Goal: Task Accomplishment & Management: Use online tool/utility

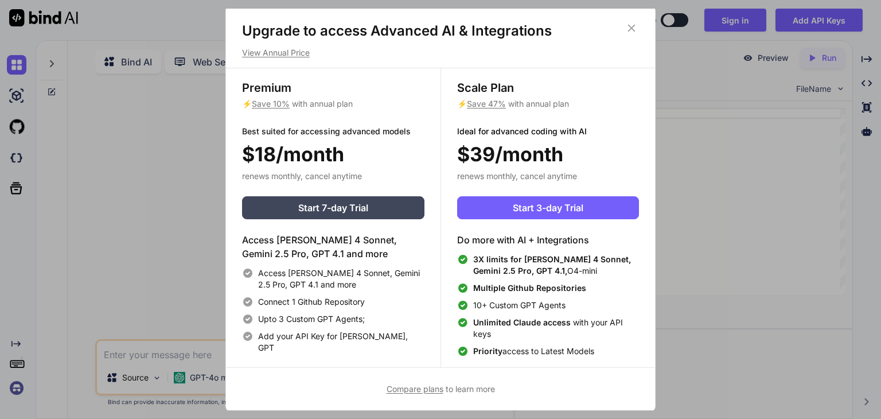
scroll to position [5, 0]
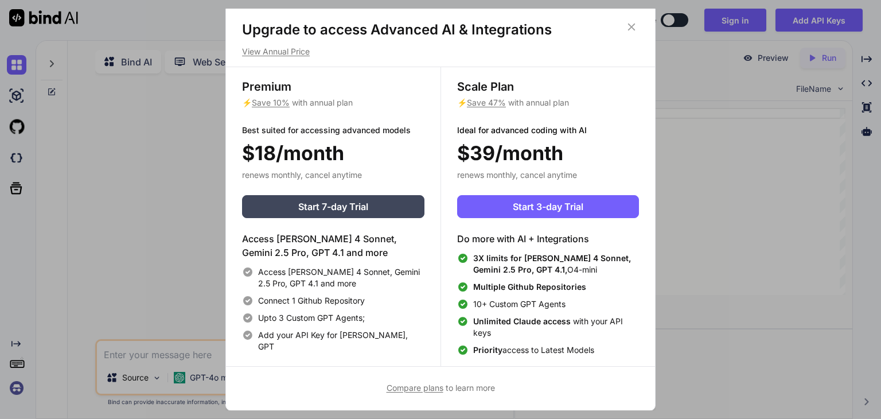
type textarea "x"
click at [630, 30] on icon at bounding box center [631, 27] width 13 height 13
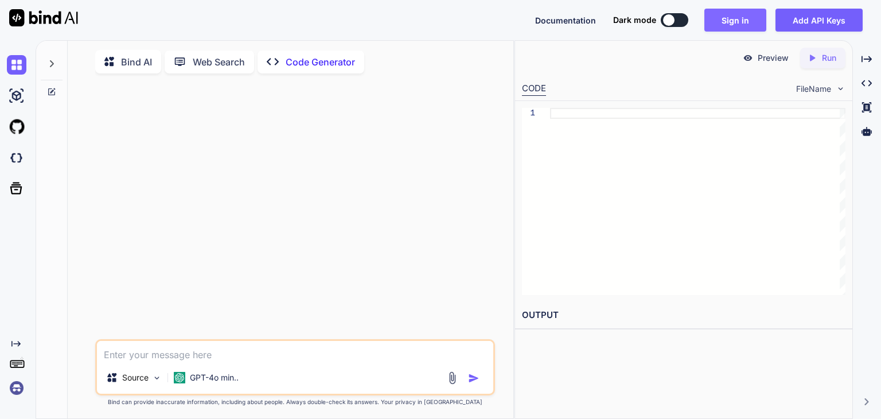
click at [747, 14] on button "Sign in" at bounding box center [735, 20] width 62 height 23
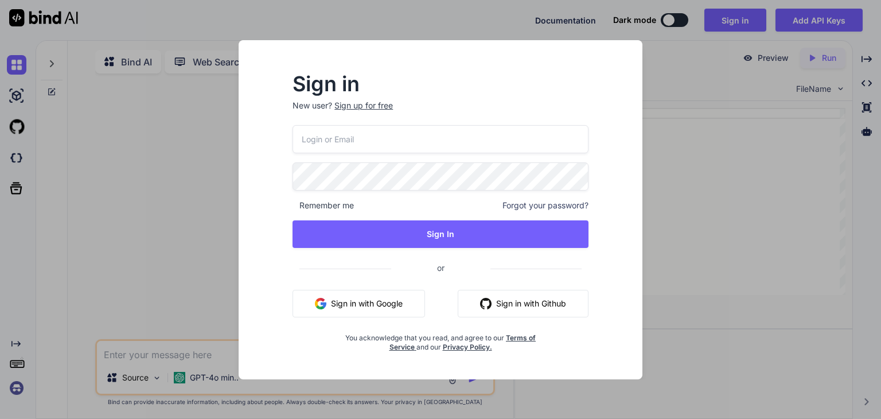
click at [372, 305] on button "Sign in with Google" at bounding box center [359, 304] width 133 height 28
click at [511, 310] on button "Sign in with Github" at bounding box center [523, 304] width 131 height 28
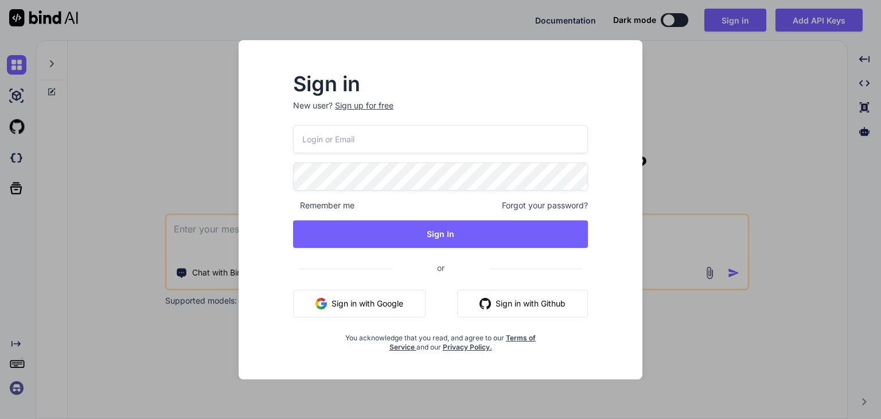
type textarea "x"
click at [524, 299] on button "Sign in with Github" at bounding box center [523, 304] width 131 height 28
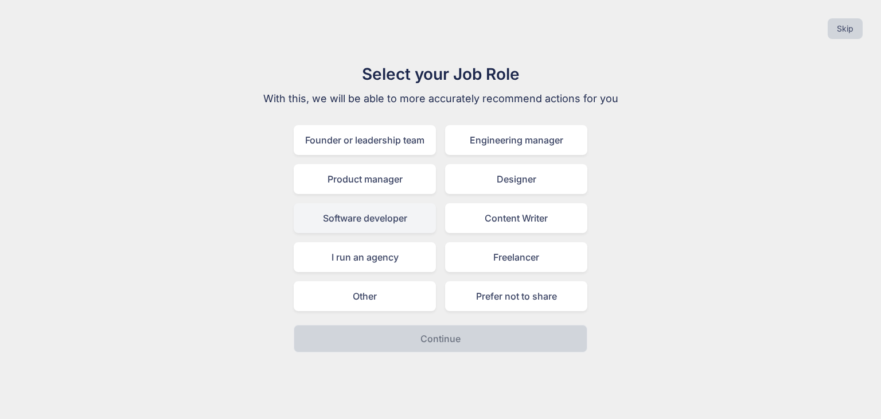
click at [385, 213] on div "Software developer" at bounding box center [365, 218] width 142 height 30
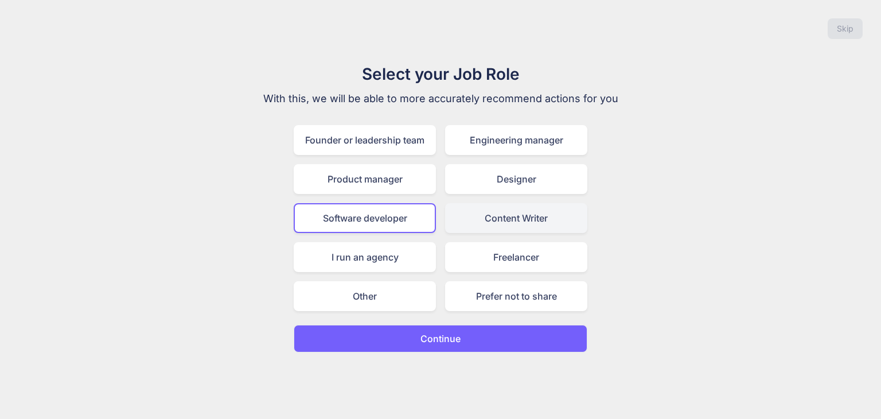
click at [472, 223] on div "Content Writer" at bounding box center [516, 218] width 142 height 30
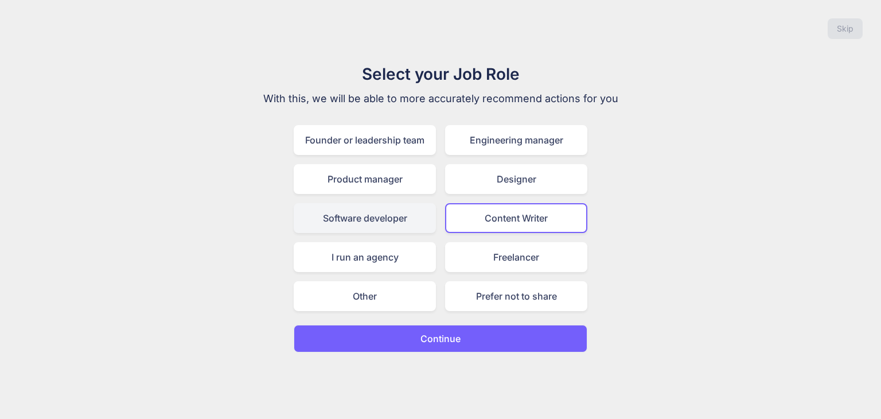
click at [422, 221] on div "Software developer" at bounding box center [365, 218] width 142 height 30
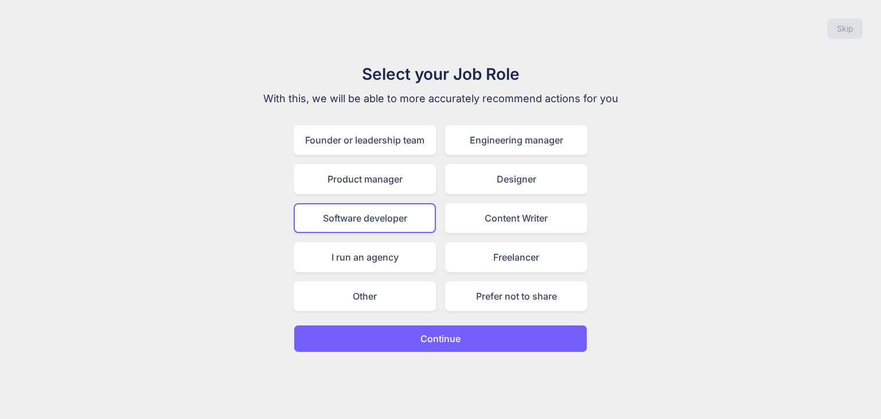
click at [420, 335] on button "Continue" at bounding box center [441, 339] width 294 height 28
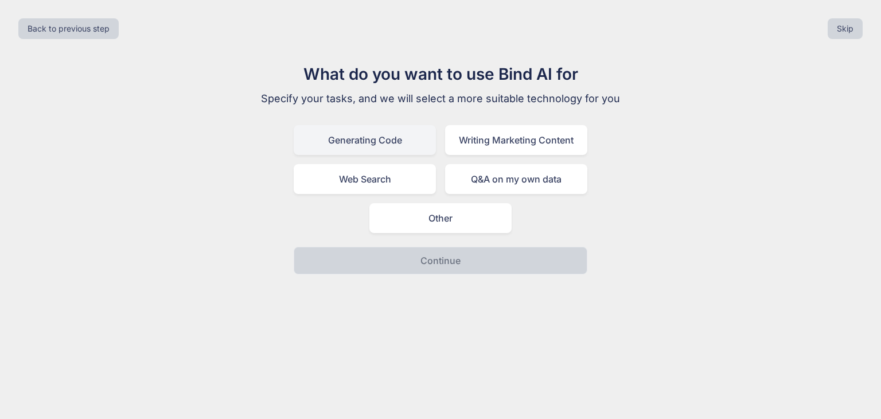
click at [406, 133] on div "Generating Code" at bounding box center [365, 140] width 142 height 30
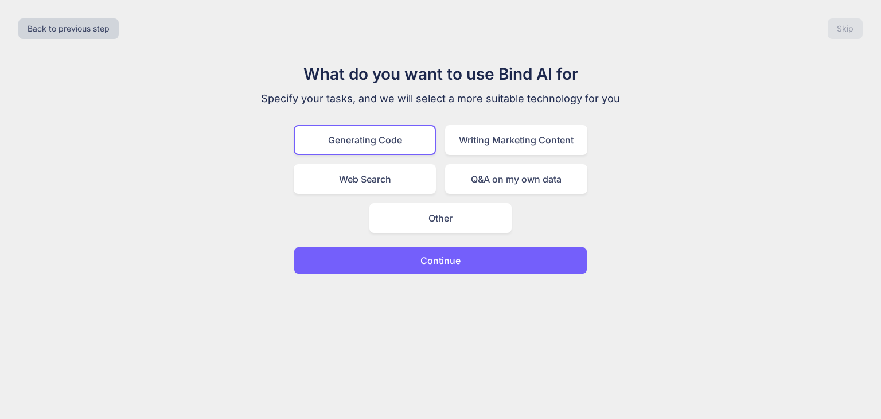
click at [431, 260] on p "Continue" at bounding box center [440, 261] width 40 height 14
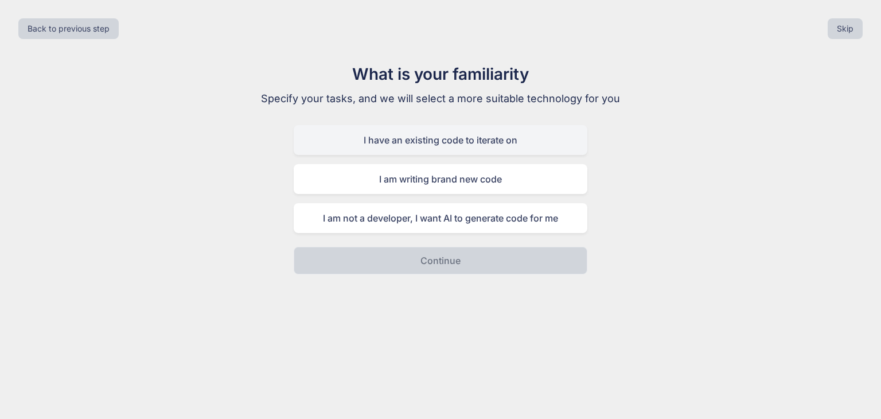
click at [436, 144] on div "I have an existing code to iterate on" at bounding box center [441, 140] width 294 height 30
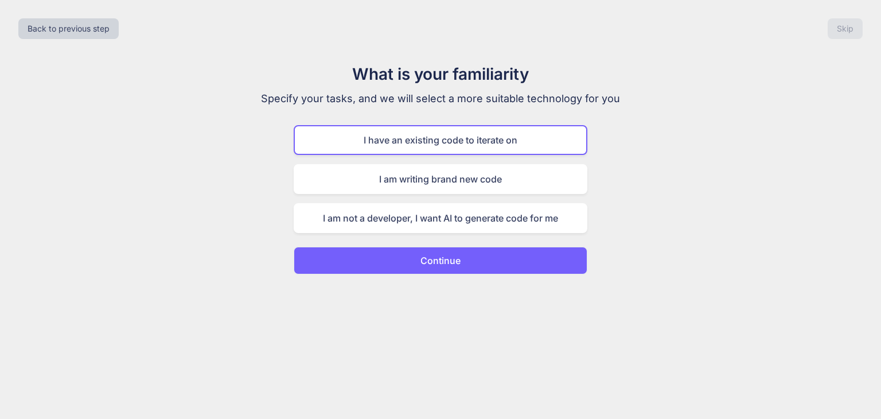
click at [442, 259] on p "Continue" at bounding box center [440, 261] width 40 height 14
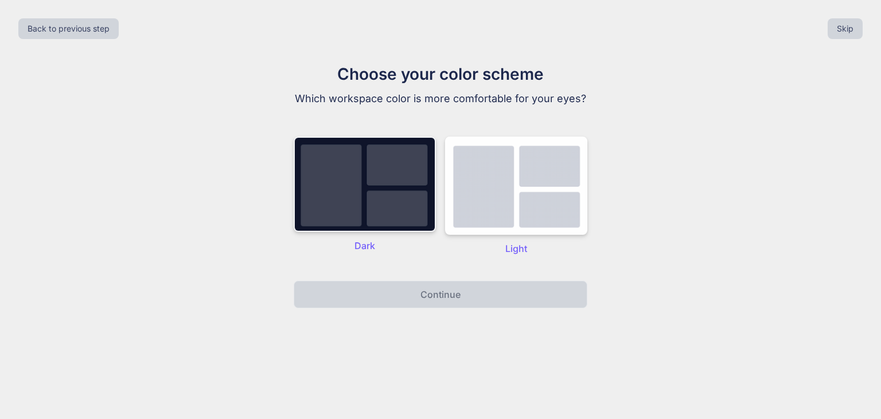
click at [410, 207] on img at bounding box center [365, 184] width 142 height 95
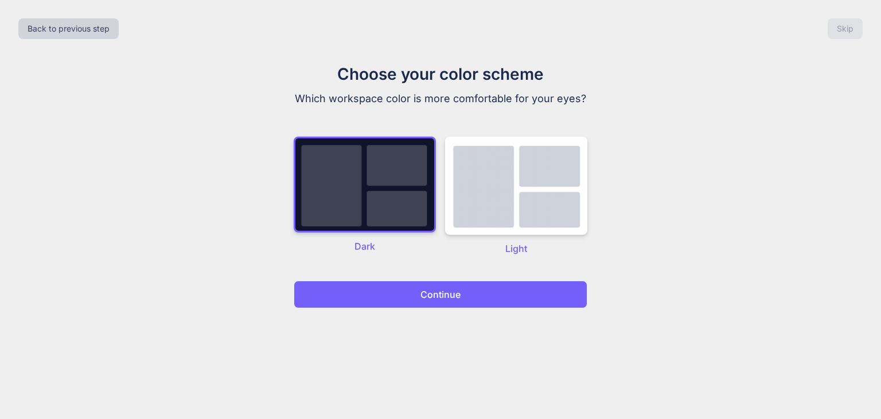
click at [436, 292] on p "Continue" at bounding box center [440, 294] width 40 height 14
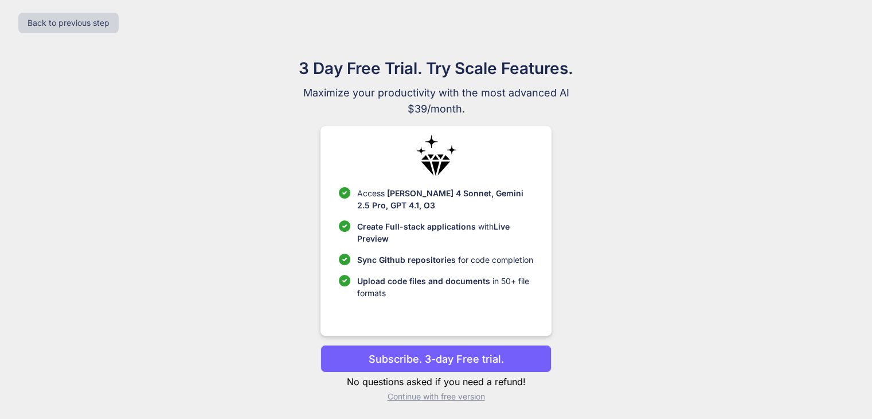
scroll to position [7, 0]
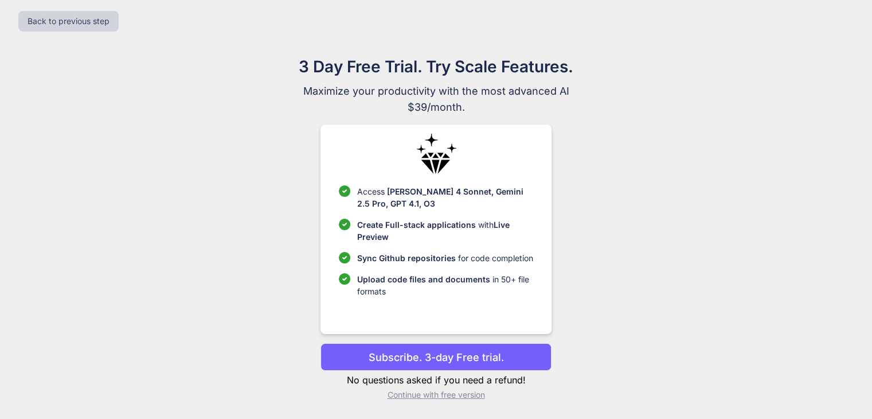
click at [413, 396] on p "Continue with free version" at bounding box center [436, 394] width 231 height 11
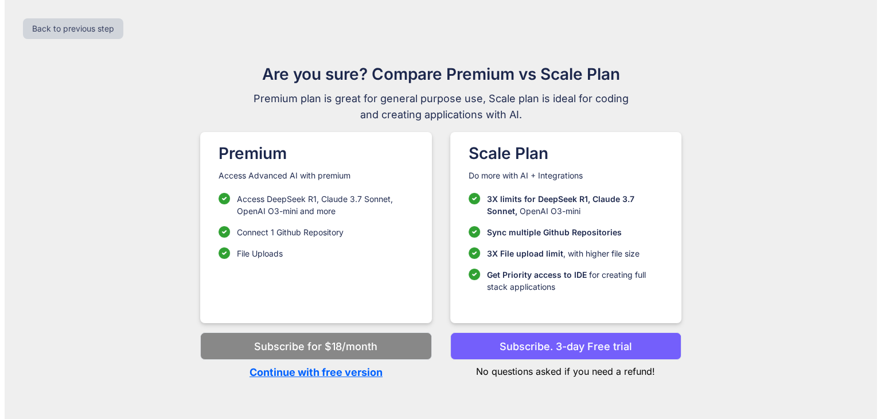
scroll to position [0, 0]
click at [372, 374] on p "Continue with free version" at bounding box center [315, 371] width 231 height 15
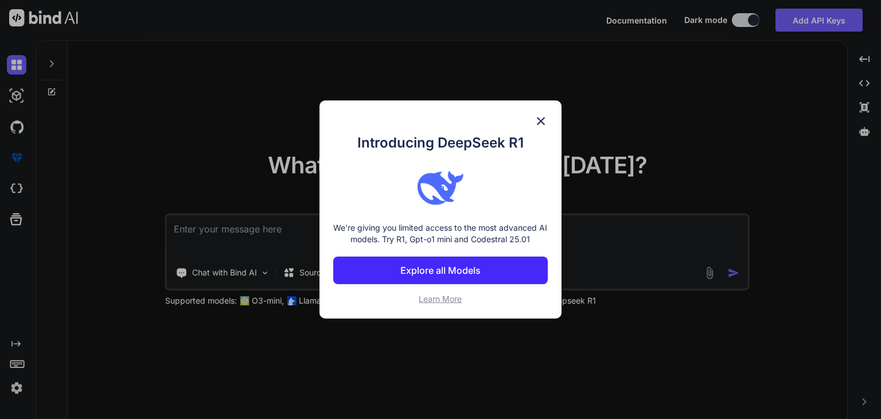
click at [488, 266] on button "Explore all Models" at bounding box center [440, 270] width 215 height 28
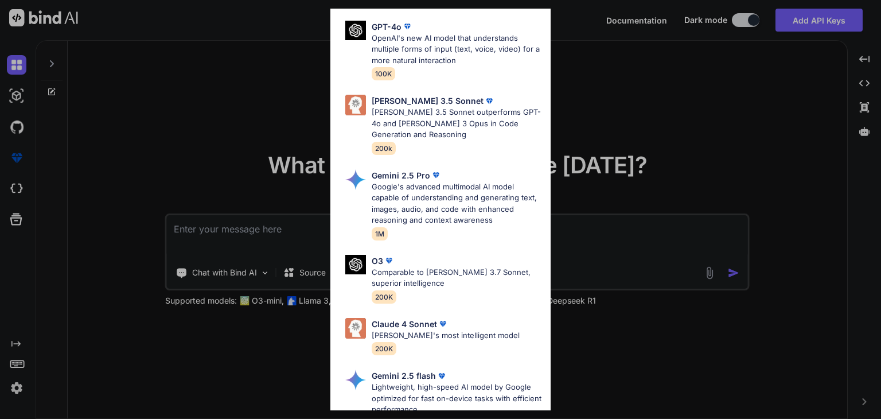
scroll to position [287, 0]
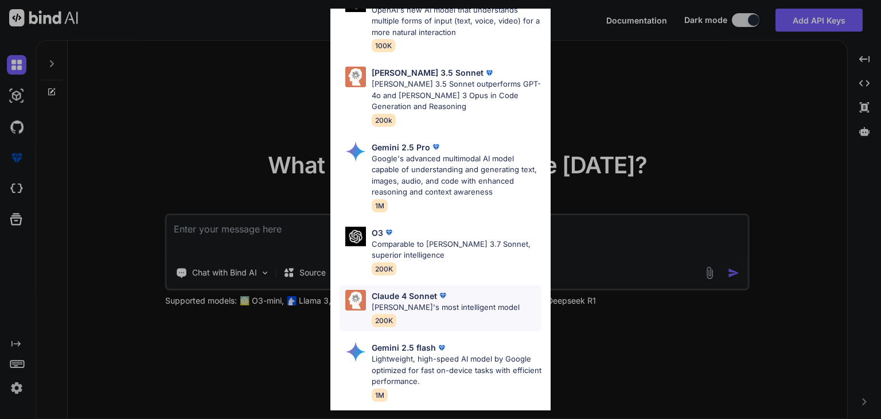
click at [432, 302] on p "Claude's most intelligent model" at bounding box center [446, 307] width 148 height 11
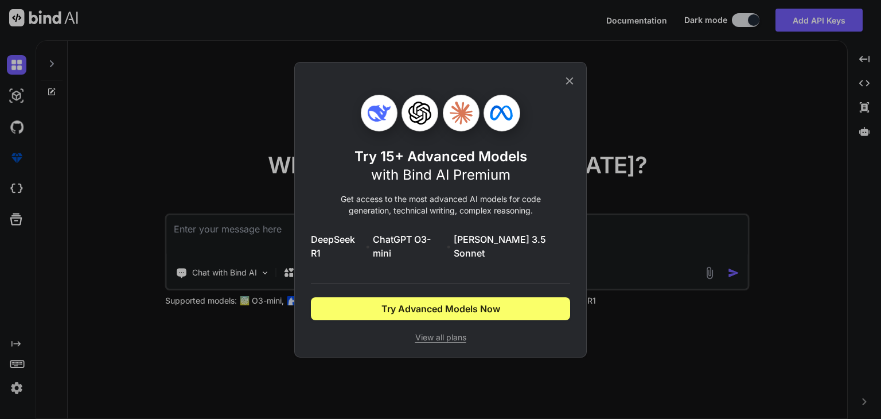
click at [574, 85] on icon at bounding box center [569, 81] width 13 height 13
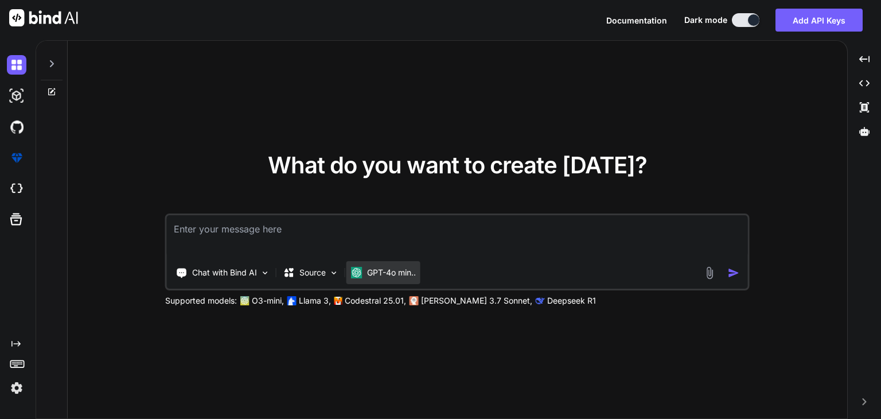
click at [387, 272] on p "GPT-4o min.." at bounding box center [391, 272] width 49 height 11
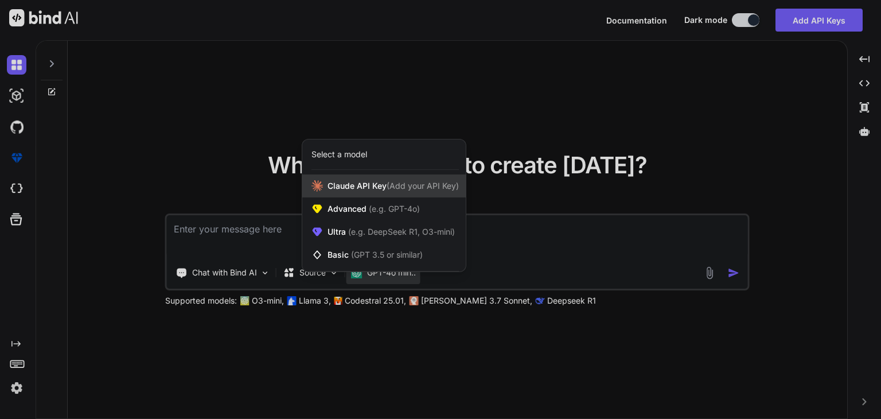
click at [383, 192] on div "Claude API Key (Add your API Key)" at bounding box center [383, 185] width 163 height 23
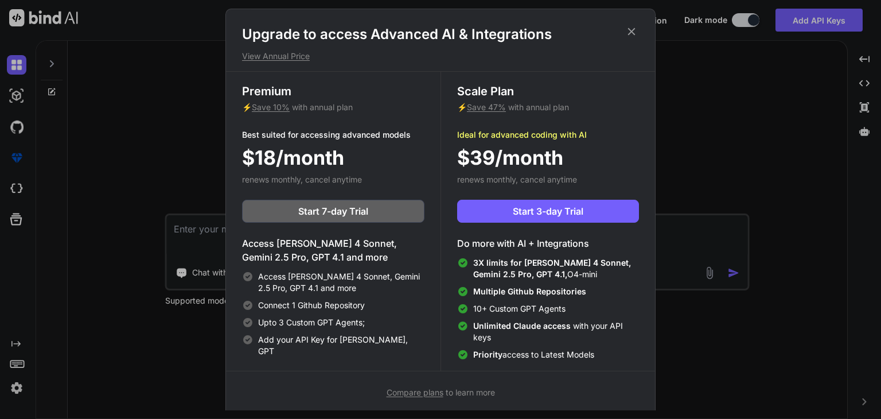
click at [632, 26] on icon at bounding box center [631, 31] width 13 height 13
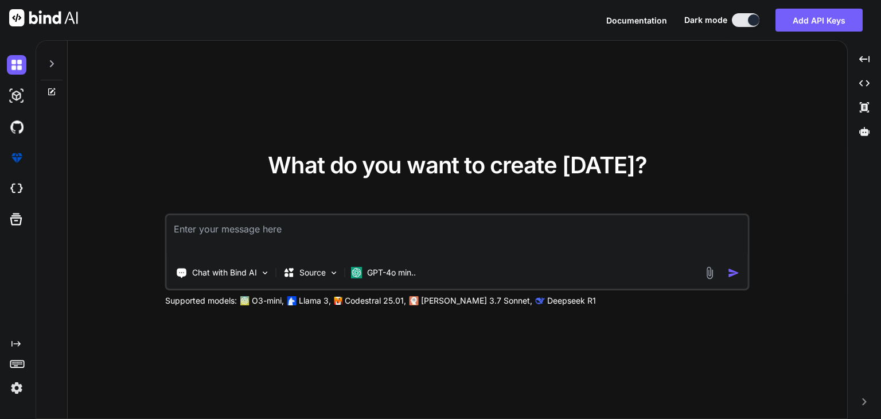
click at [459, 293] on div "Chat with Bind AI Source GPT-4o min.. Supported models: O3-mini, Llama 3, Codes…" at bounding box center [457, 259] width 585 height 93
click at [429, 303] on p "Claude 3.7 Sonnet," at bounding box center [476, 300] width 111 height 11
click at [333, 283] on div "Source" at bounding box center [311, 272] width 65 height 23
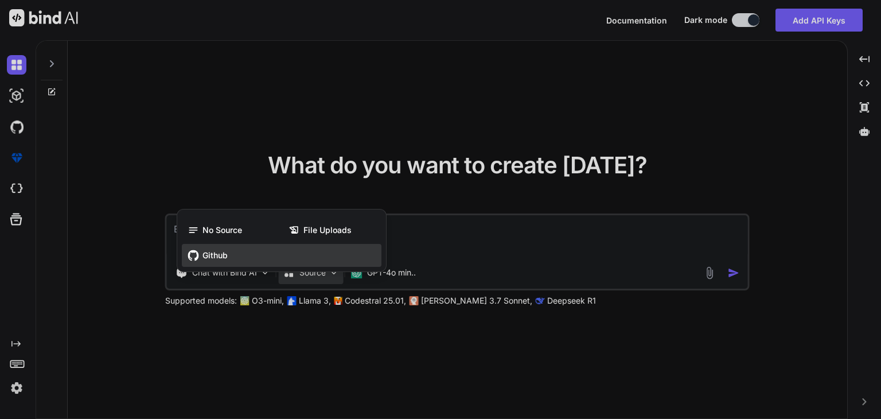
click at [215, 250] on span "Github" at bounding box center [214, 255] width 25 height 11
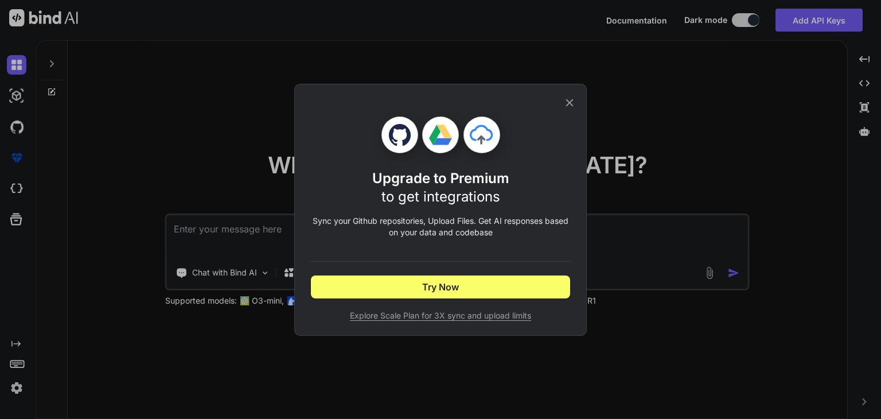
click at [571, 103] on icon at bounding box center [569, 102] width 13 height 13
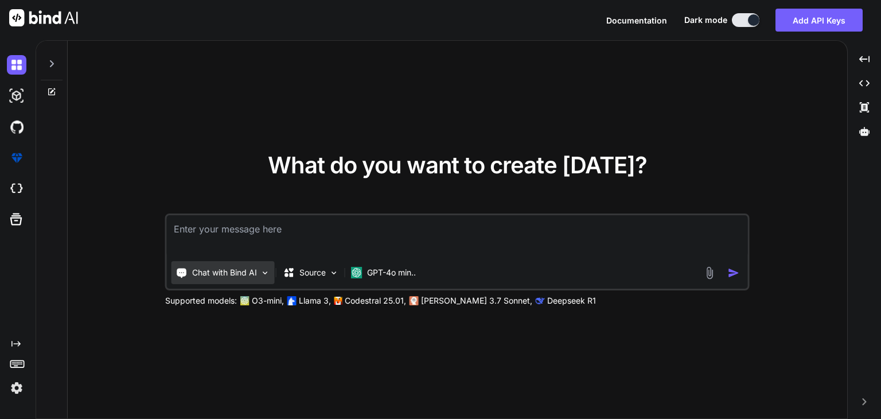
click at [260, 264] on div "Chat with Bind AI" at bounding box center [223, 272] width 103 height 23
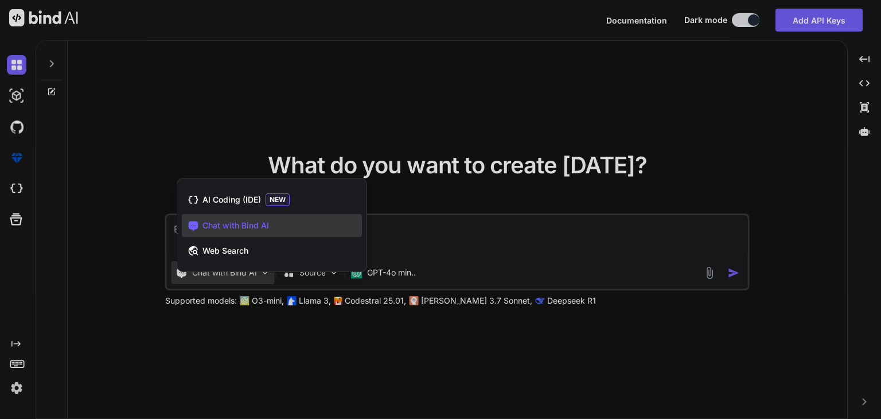
click at [258, 271] on div at bounding box center [440, 209] width 881 height 419
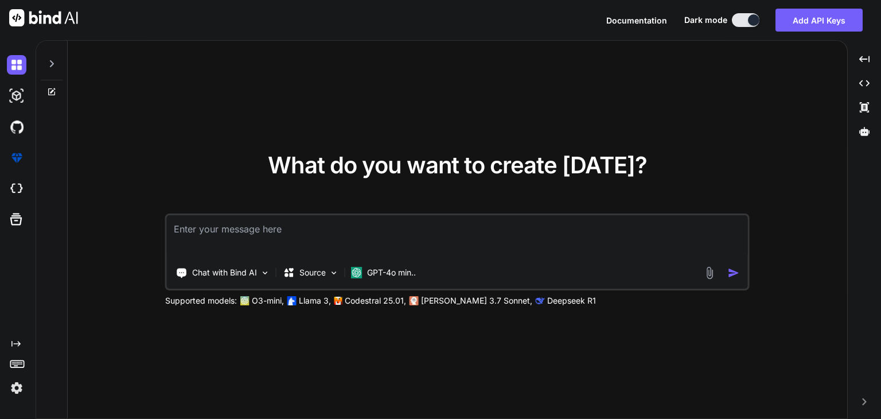
click at [271, 233] on textarea at bounding box center [457, 236] width 581 height 42
click at [834, 24] on button "Add API Keys" at bounding box center [819, 20] width 87 height 23
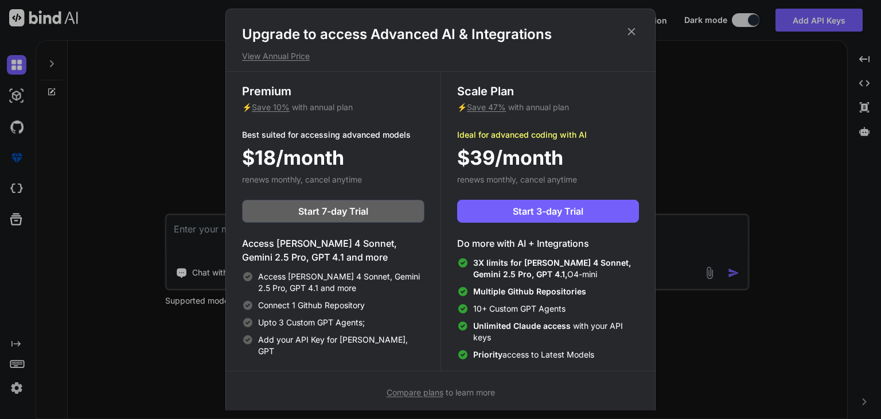
click at [630, 30] on icon at bounding box center [631, 31] width 7 height 7
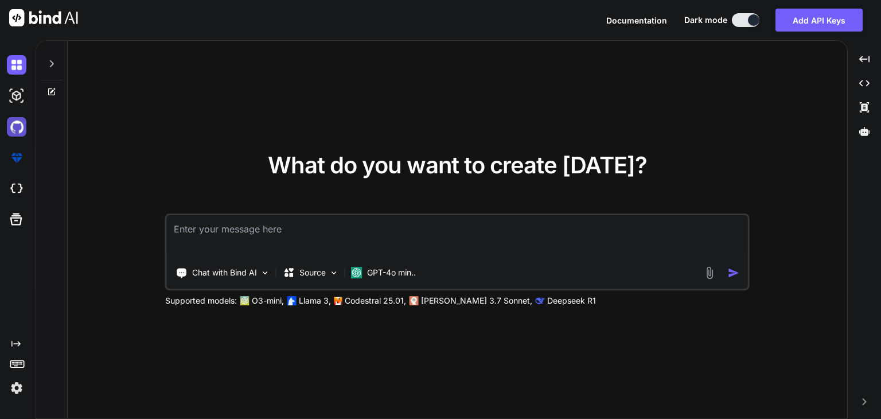
click at [11, 127] on img at bounding box center [17, 127] width 20 height 20
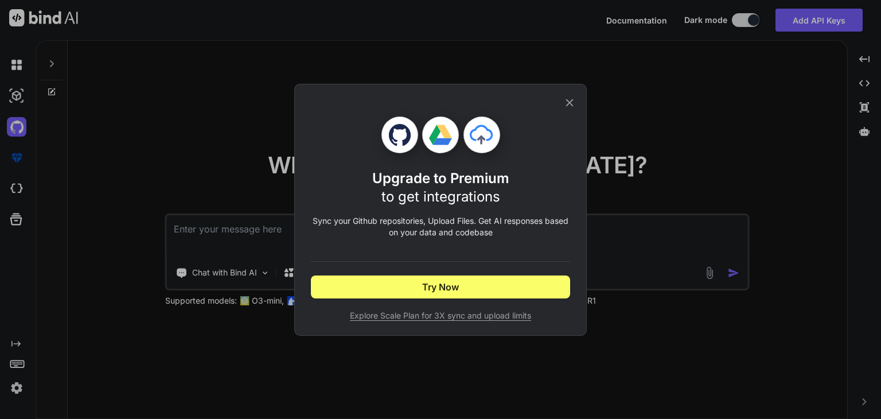
click at [565, 100] on icon at bounding box center [569, 102] width 13 height 13
